Goal: Task Accomplishment & Management: Manage account settings

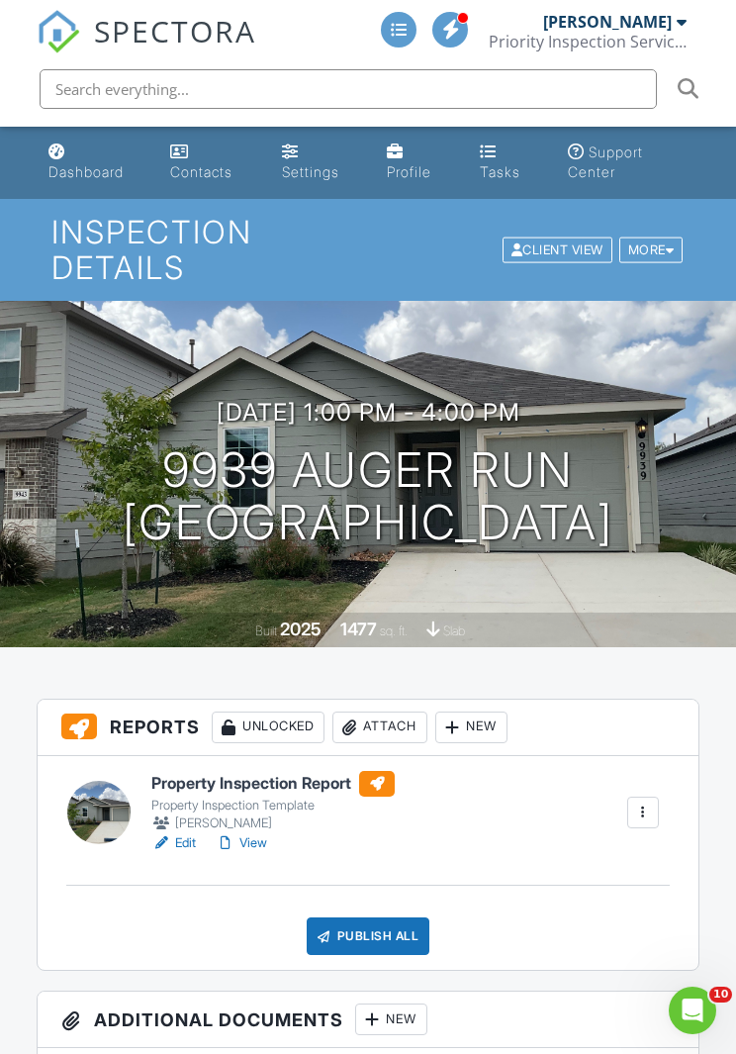
click at [250, 844] on link "View" at bounding box center [241, 843] width 51 height 20
click at [244, 851] on link "View" at bounding box center [241, 843] width 51 height 20
click at [246, 839] on link "View" at bounding box center [241, 843] width 51 height 20
